Goal: Task Accomplishment & Management: Complete application form

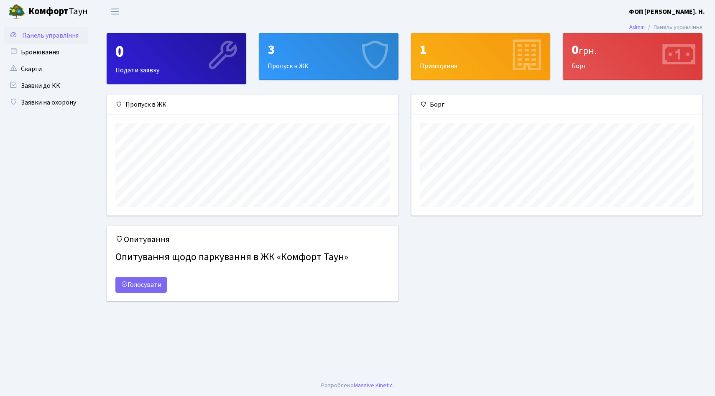
scroll to position [121, 291]
click at [56, 106] on link "Заявки на охорону" at bounding box center [46, 102] width 84 height 17
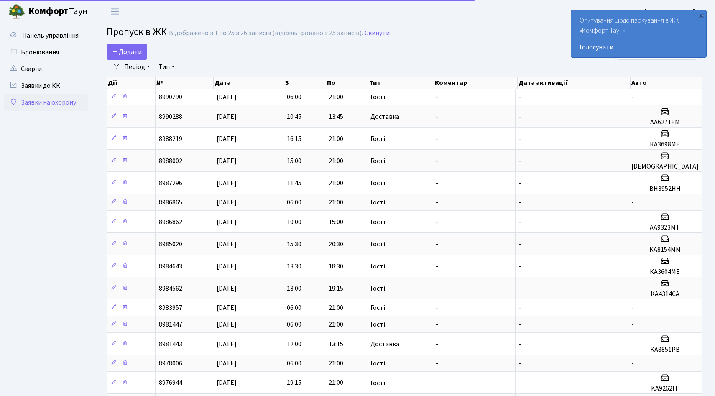
select select "25"
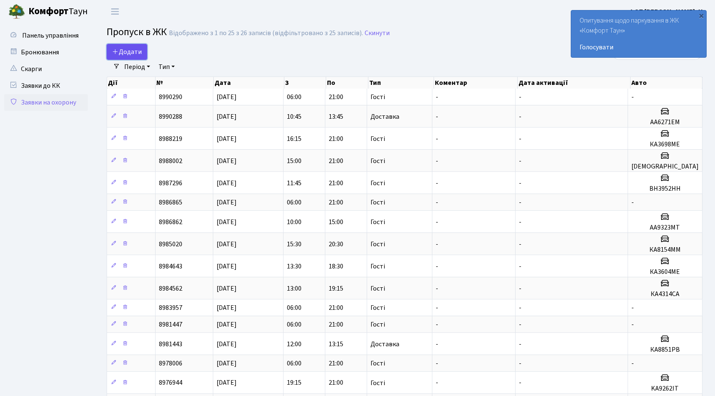
click at [128, 55] on span "Додати" at bounding box center [127, 51] width 30 height 9
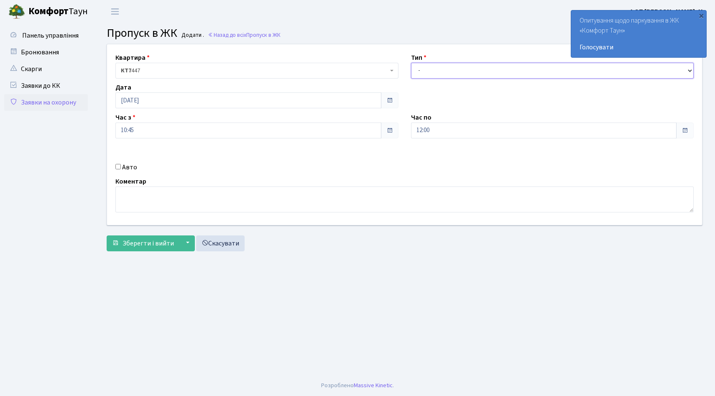
click at [440, 66] on select "- Доставка Таксі Гості Сервіс" at bounding box center [552, 71] width 283 height 16
select select "3"
click at [411, 63] on select "- Доставка Таксі Гості Сервіс" at bounding box center [552, 71] width 283 height 16
click at [132, 169] on label "Авто" at bounding box center [129, 167] width 15 height 10
click at [121, 169] on input "Авто" at bounding box center [117, 166] width 5 height 5
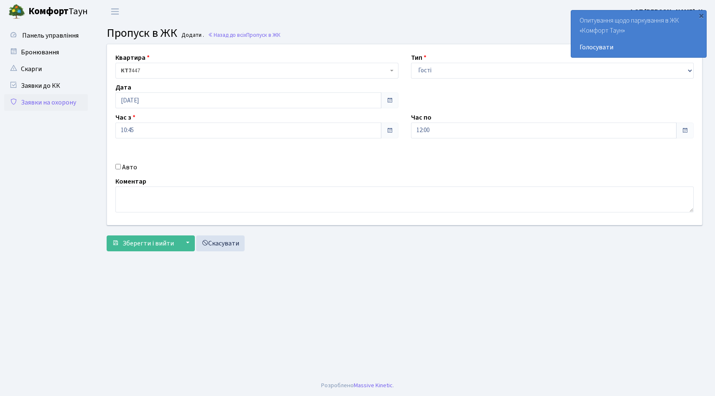
checkbox input "true"
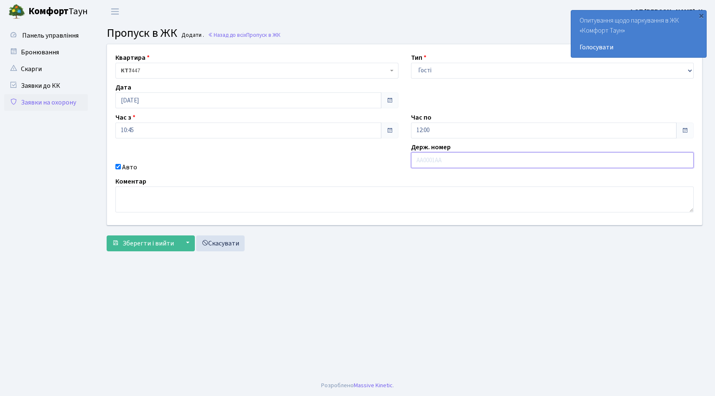
paste input "АА5977РН"
type input "АА5977РН"
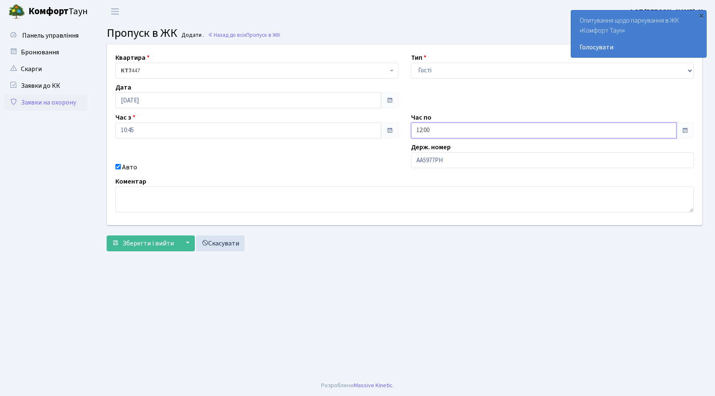
click at [530, 131] on input "12:00" at bounding box center [544, 130] width 266 height 16
click at [439, 160] on icon at bounding box center [434, 159] width 23 height 23
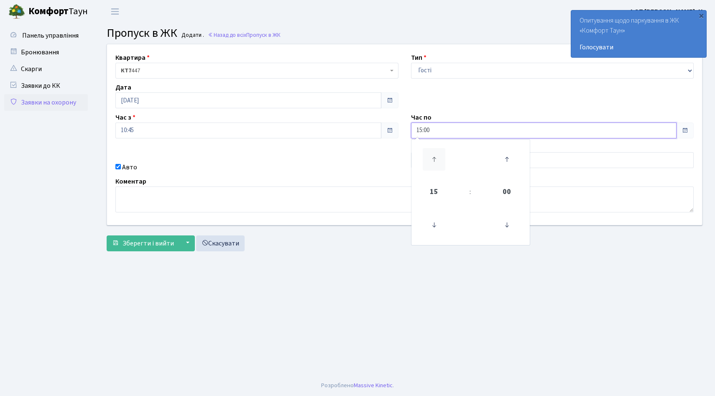
type input "16:00"
click at [345, 166] on div "Авто" at bounding box center [257, 167] width 296 height 10
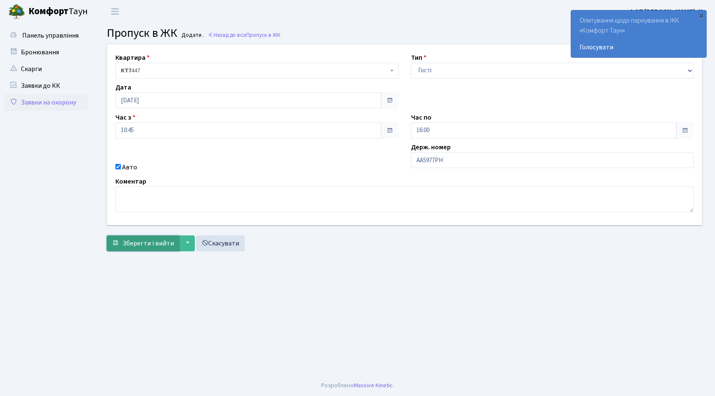
click at [135, 245] on span "Зберегти і вийти" at bounding box center [147, 243] width 51 height 9
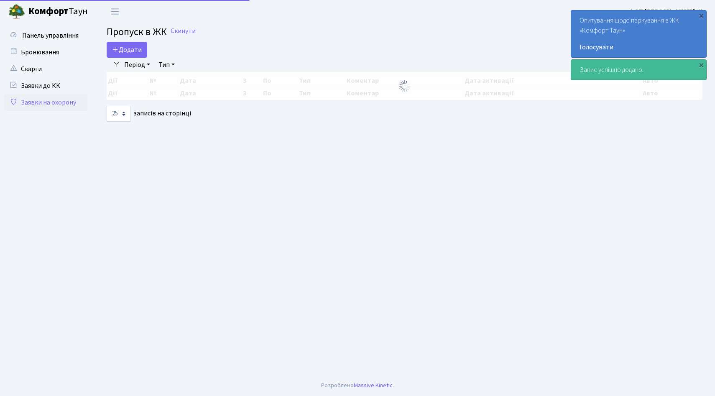
select select "25"
